Goal: Information Seeking & Learning: Learn about a topic

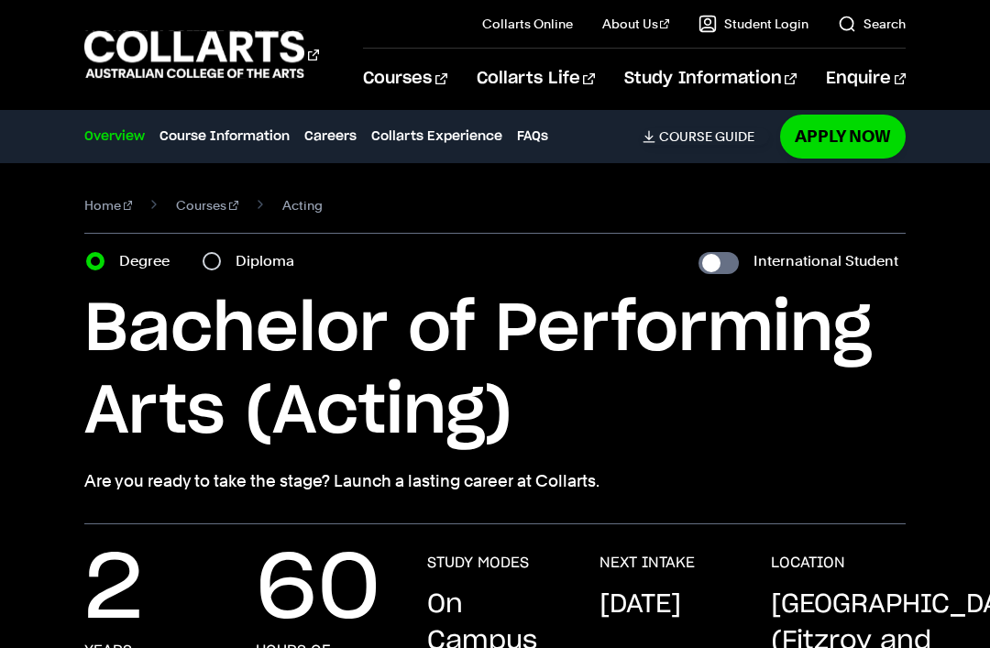
click at [221, 259] on input "Diploma" at bounding box center [212, 261] width 18 height 18
radio input "true"
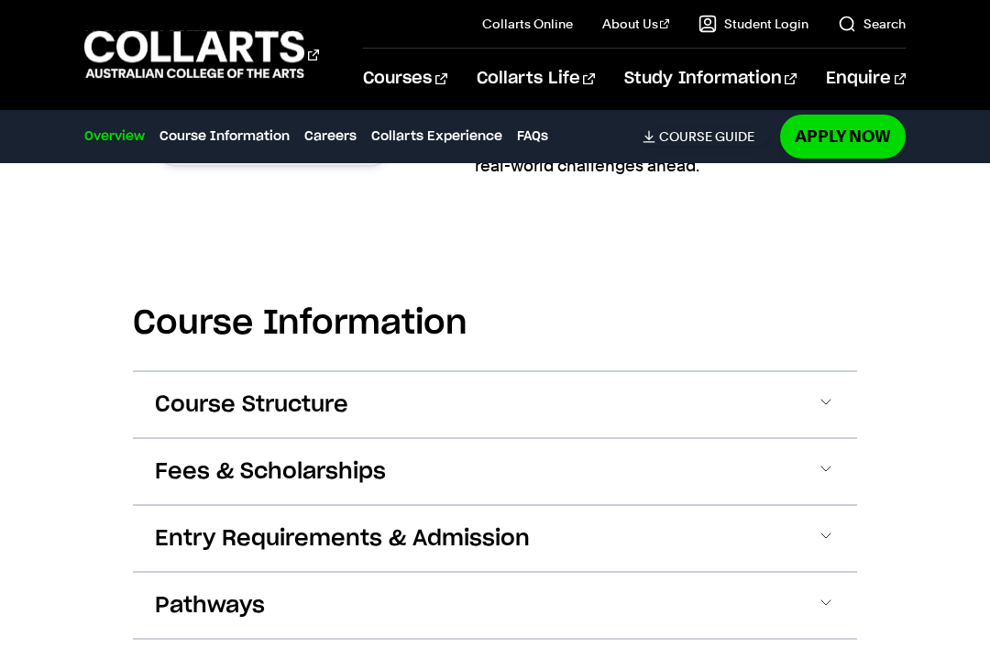
scroll to position [1497, 0]
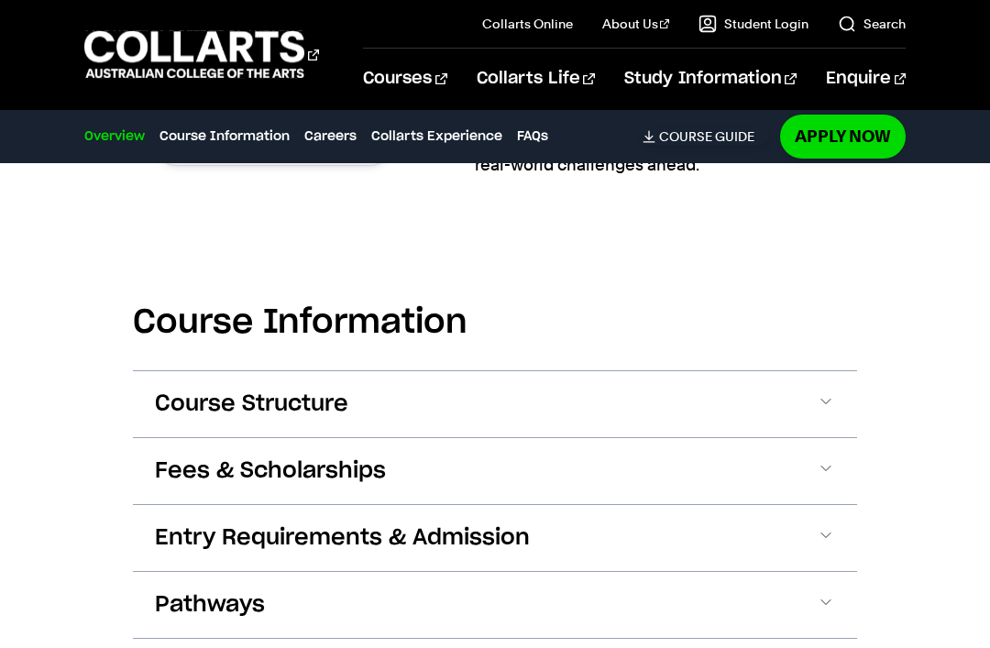
click at [827, 412] on span at bounding box center [826, 404] width 18 height 24
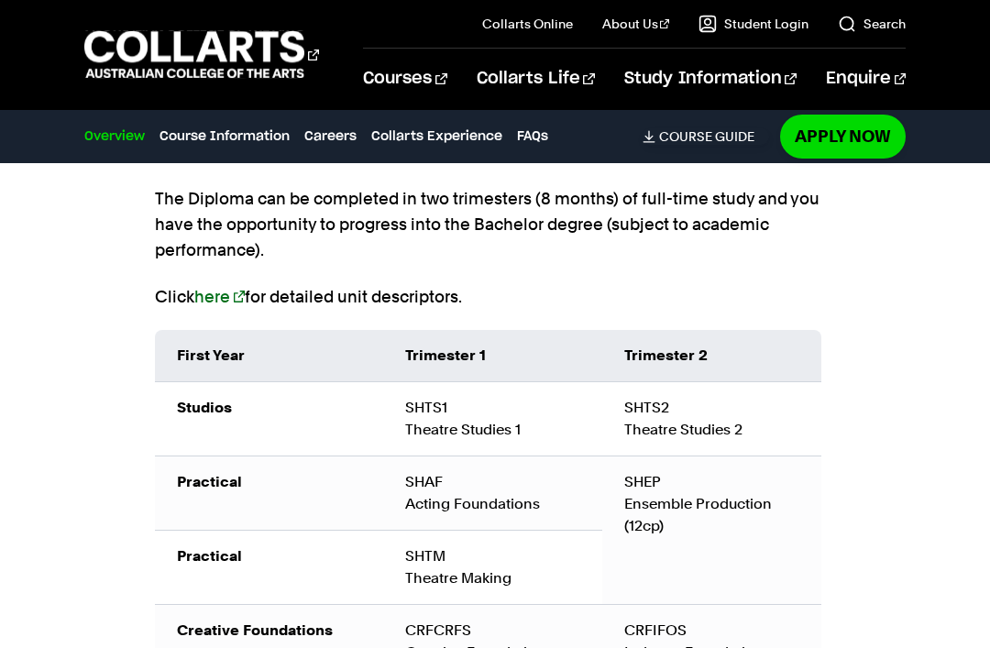
scroll to position [1821, 0]
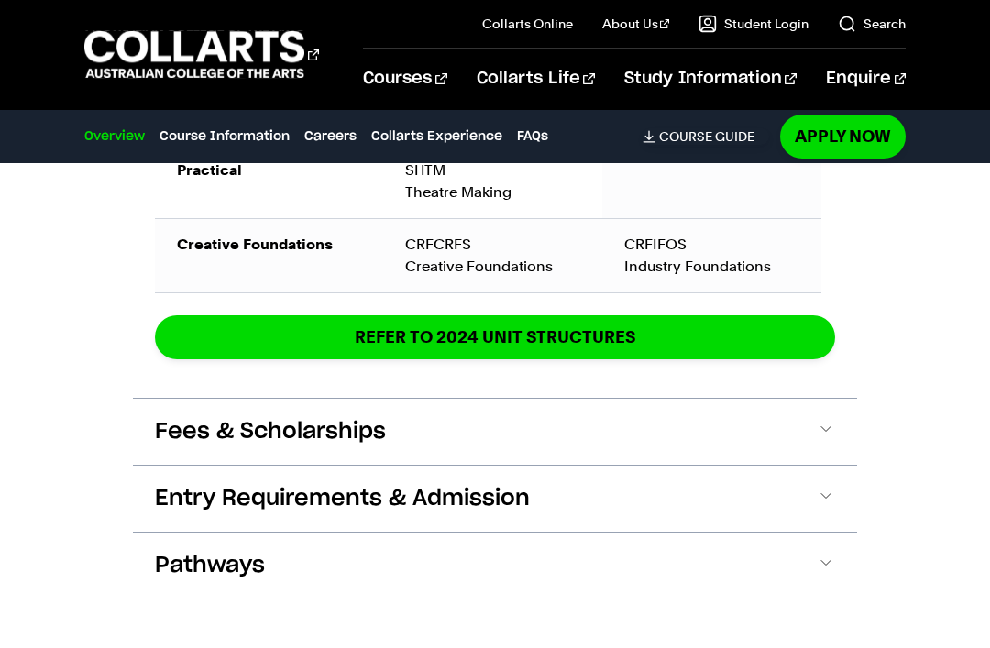
click at [856, 415] on button "Fees & Scholarships" at bounding box center [495, 432] width 724 height 66
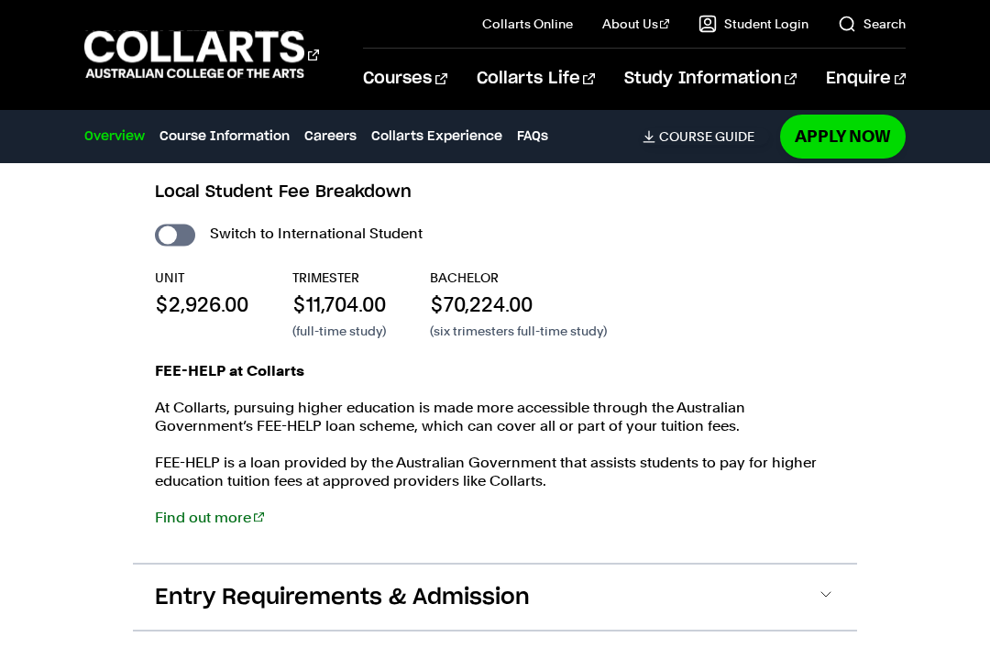
scroll to position [2526, 0]
click at [209, 510] on link "Find out more" at bounding box center [209, 516] width 109 height 17
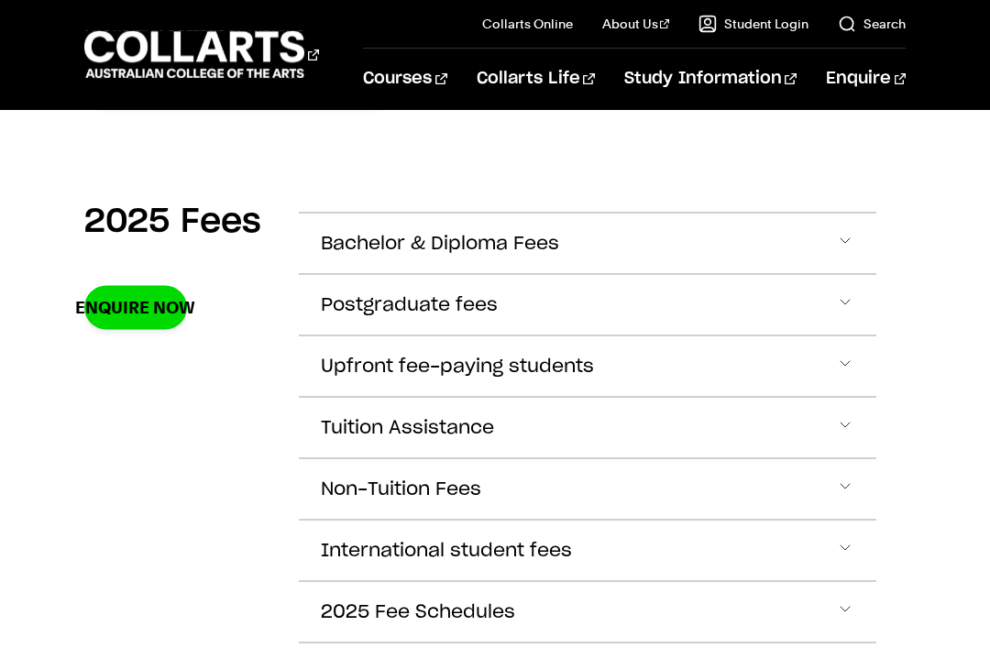
scroll to position [610, 0]
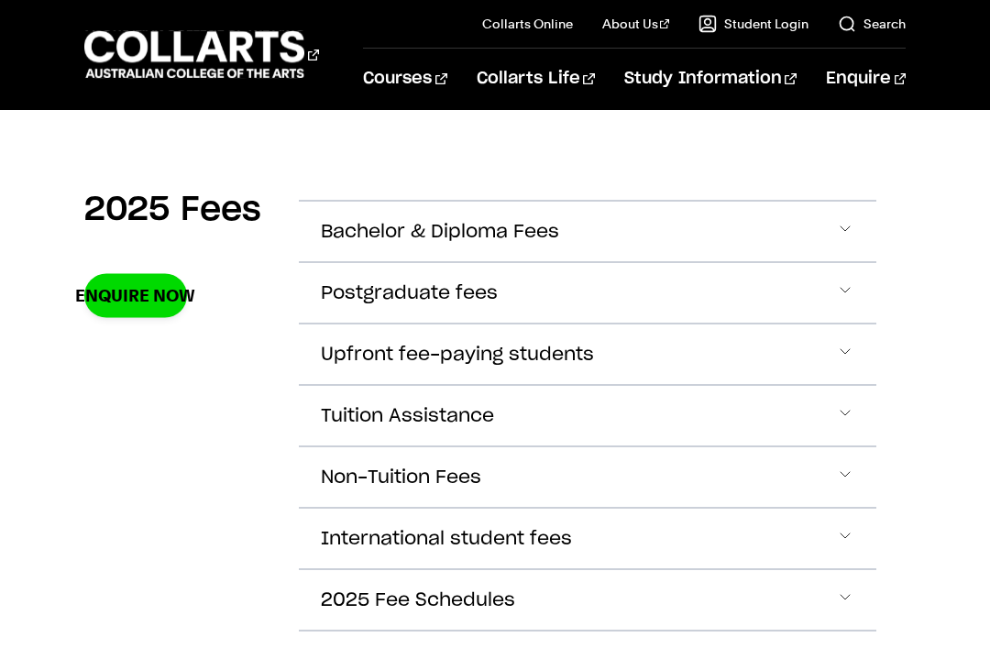
click at [853, 229] on span "Accordion Section" at bounding box center [845, 232] width 18 height 24
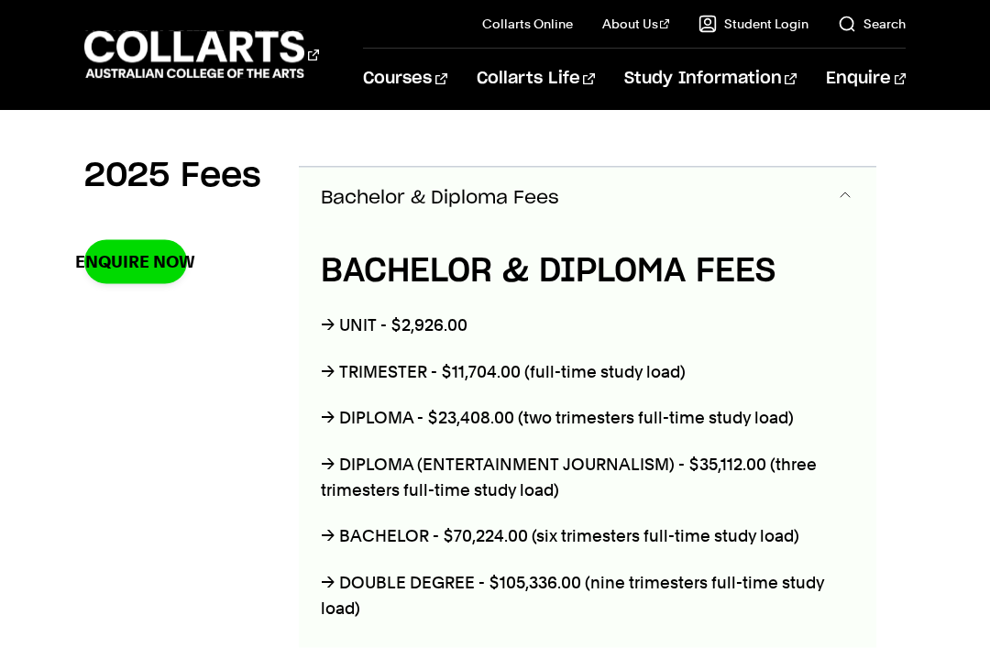
scroll to position [647, 0]
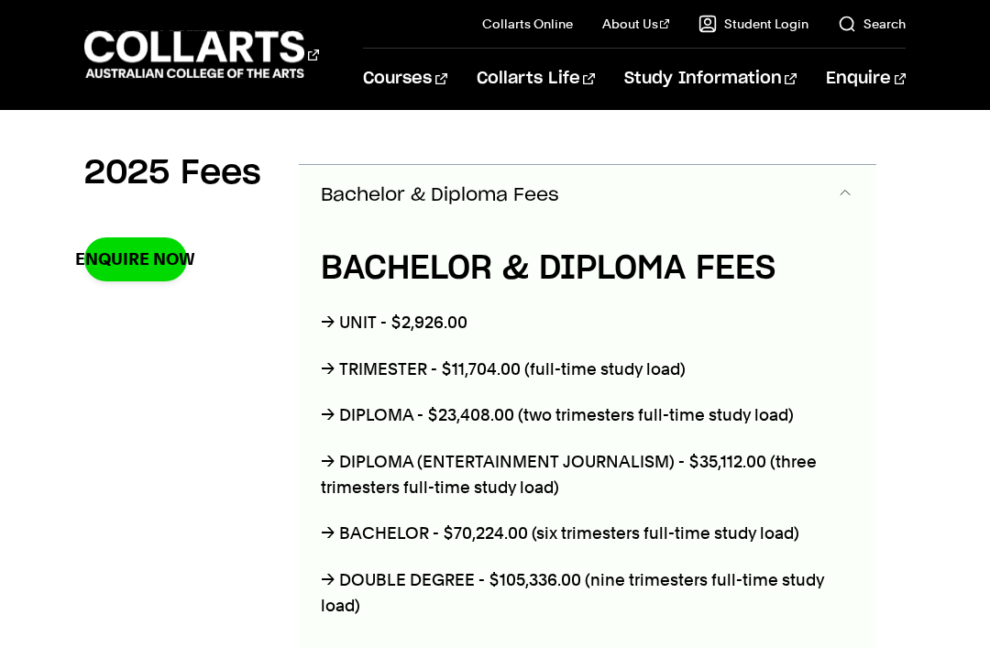
click at [850, 199] on span "Accordion Section" at bounding box center [845, 195] width 18 height 24
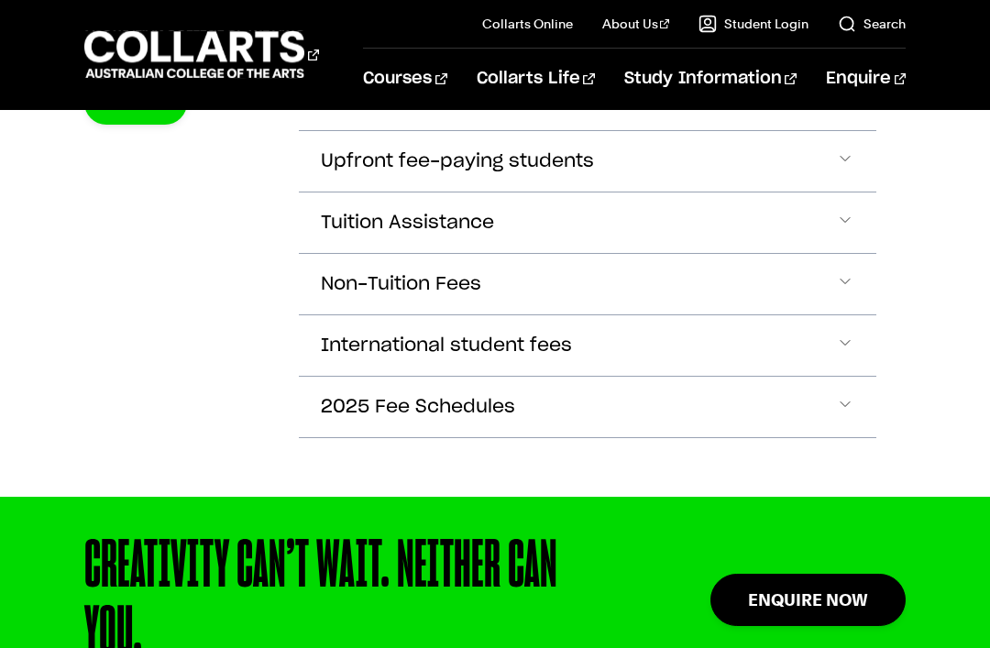
click at [839, 286] on span "Accordion Section" at bounding box center [845, 284] width 18 height 24
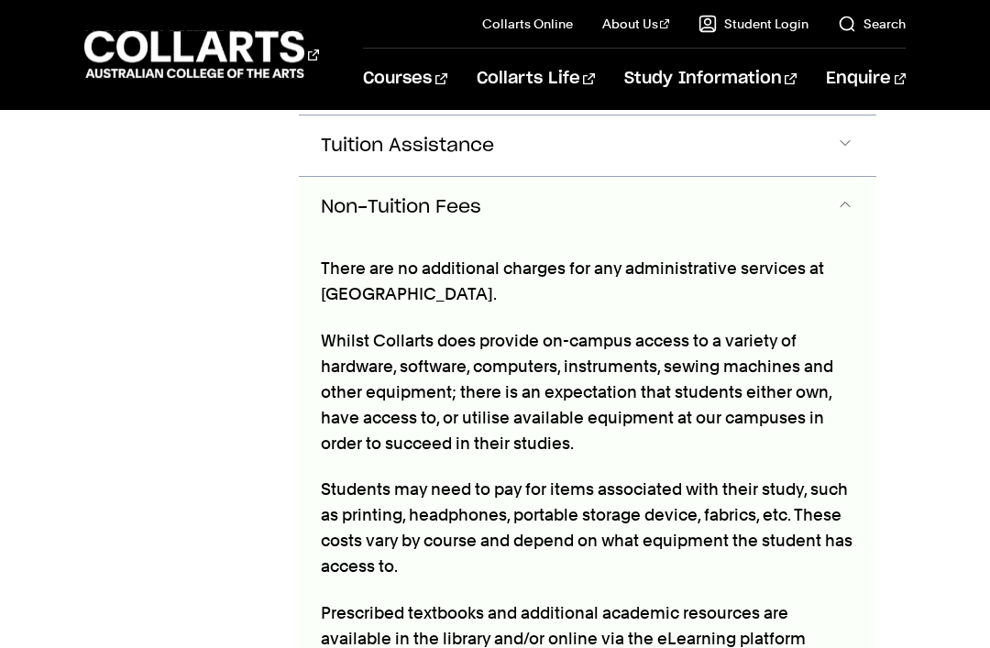
scroll to position [893, 0]
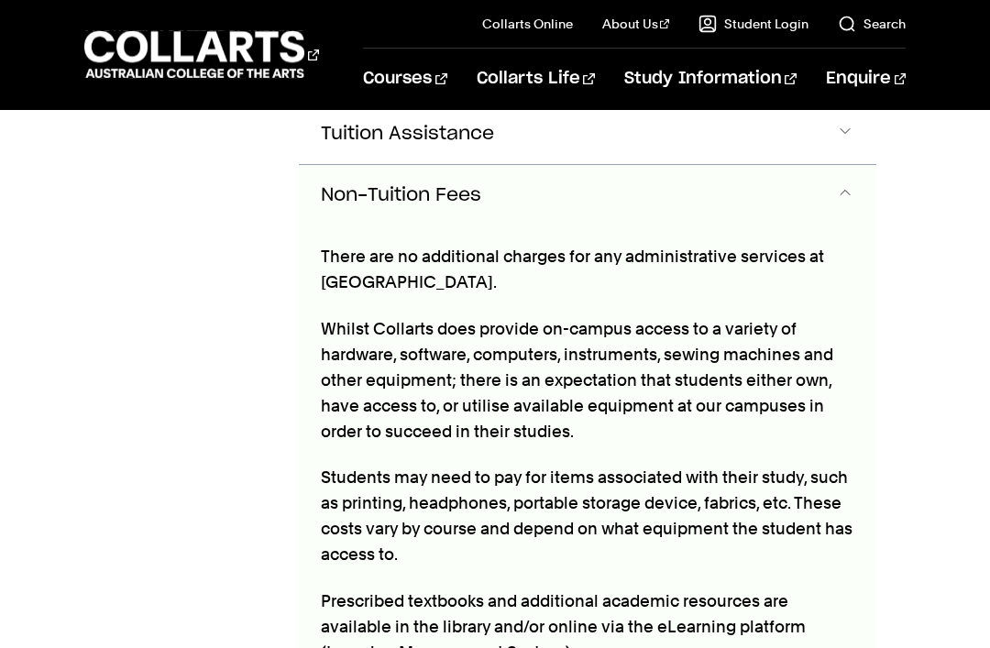
click at [839, 200] on span "Accordion Section" at bounding box center [845, 195] width 18 height 24
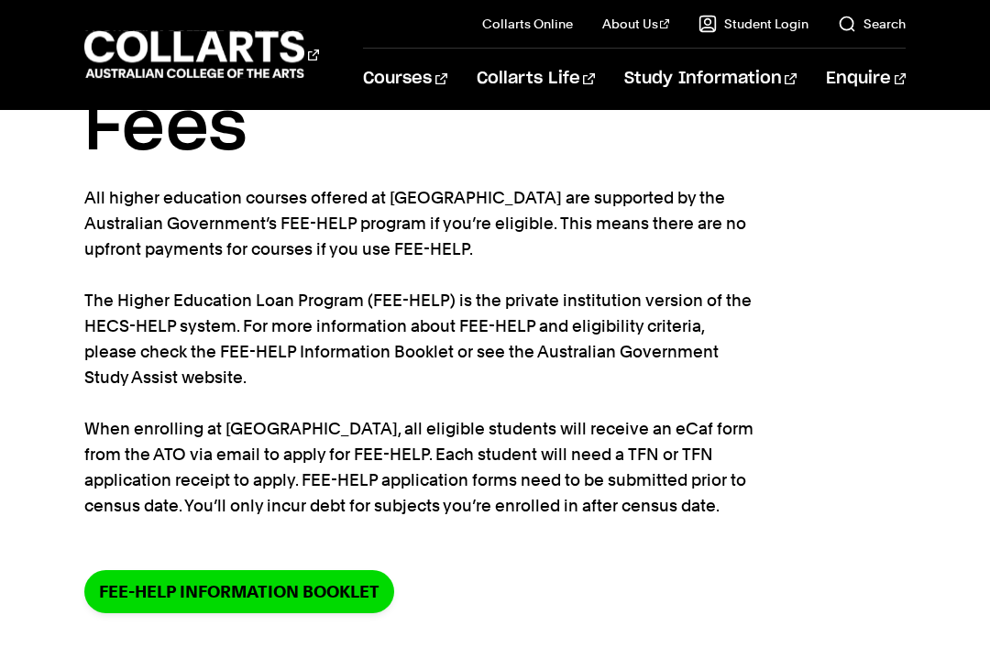
scroll to position [0, 0]
